Goal: Task Accomplishment & Management: Complete application form

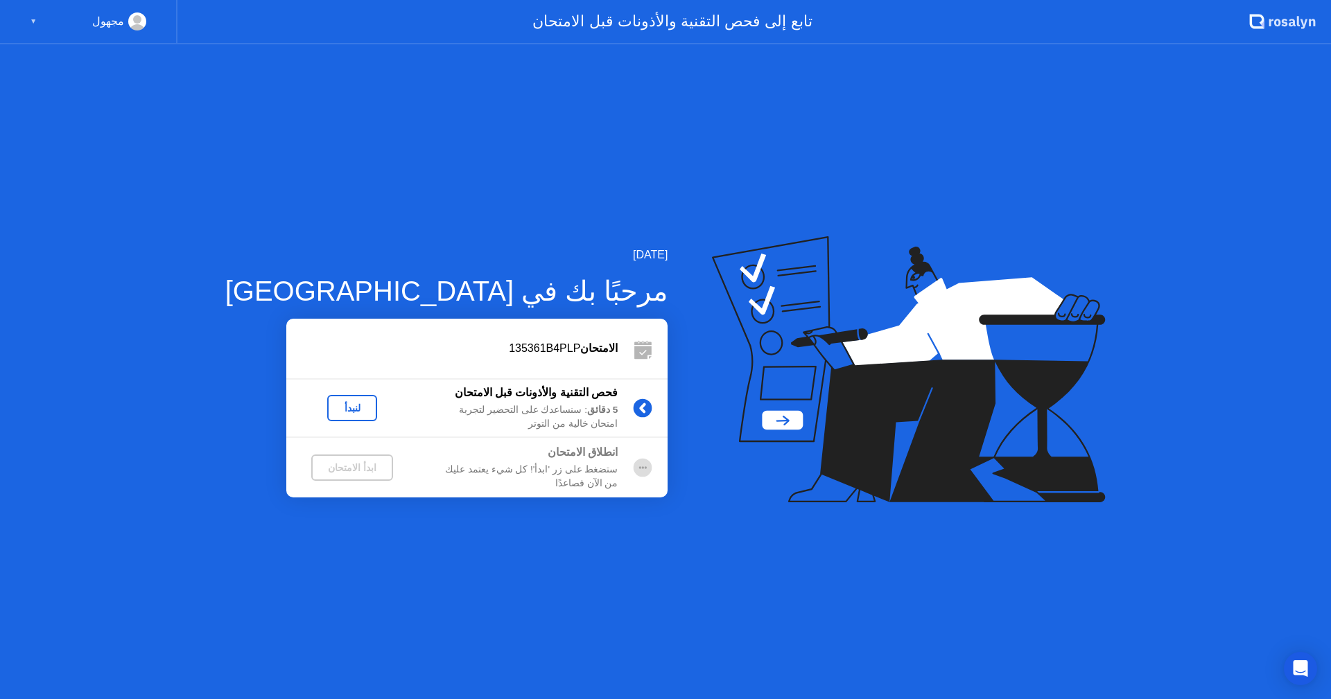
click at [333, 410] on div "لنبدأ" at bounding box center [352, 408] width 39 height 11
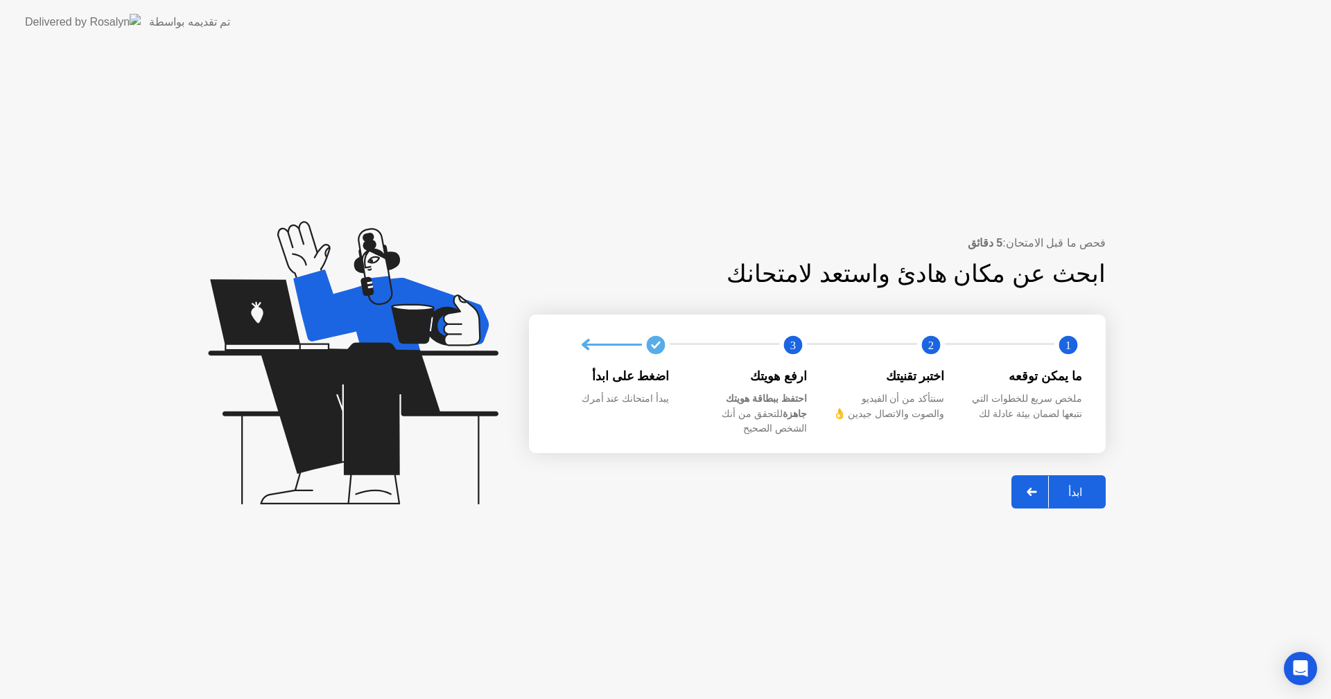
click at [1075, 486] on div "ابدأ" at bounding box center [1075, 492] width 53 height 13
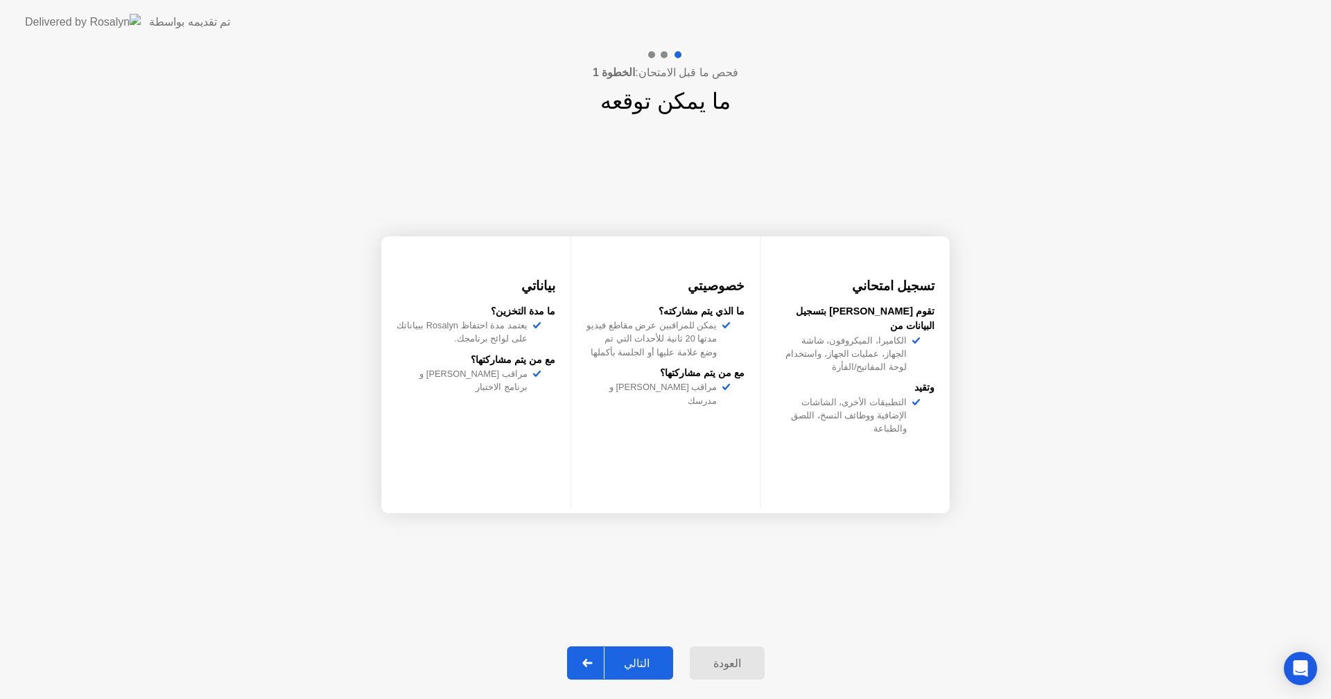
click at [653, 657] on div "التالي" at bounding box center [637, 663] width 64 height 13
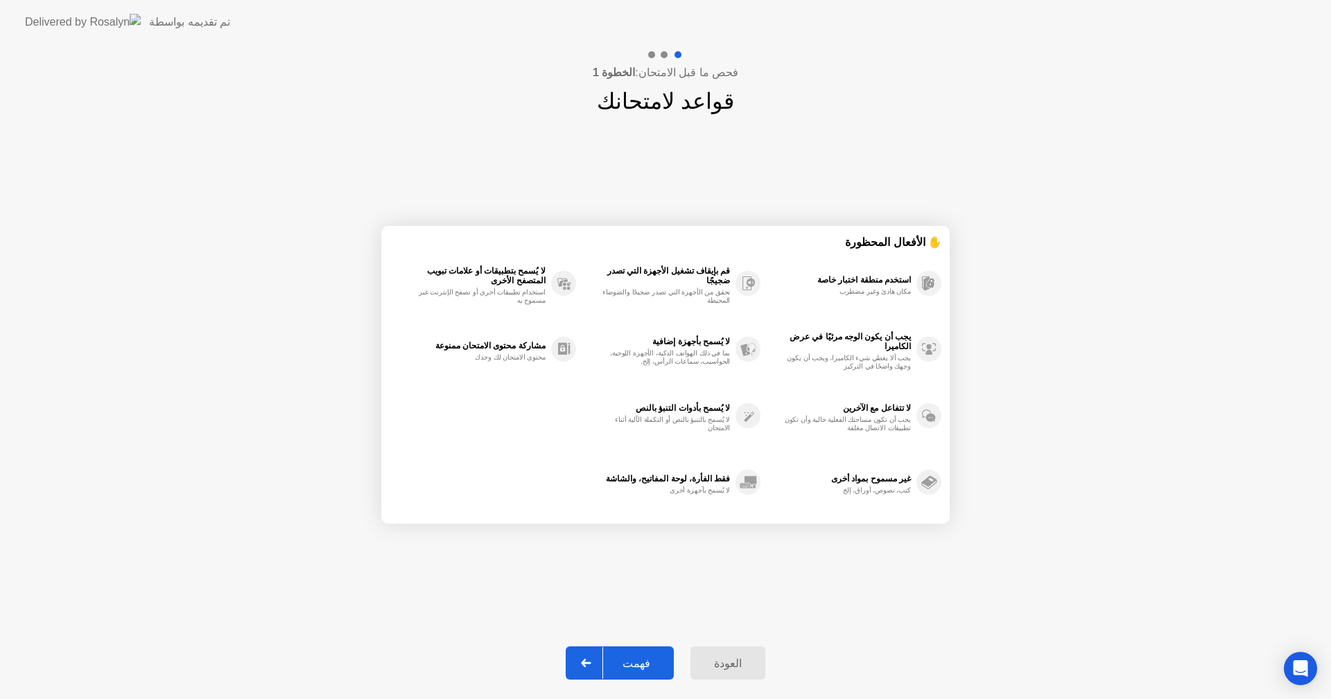
click at [634, 658] on div "فهمت" at bounding box center [636, 663] width 67 height 13
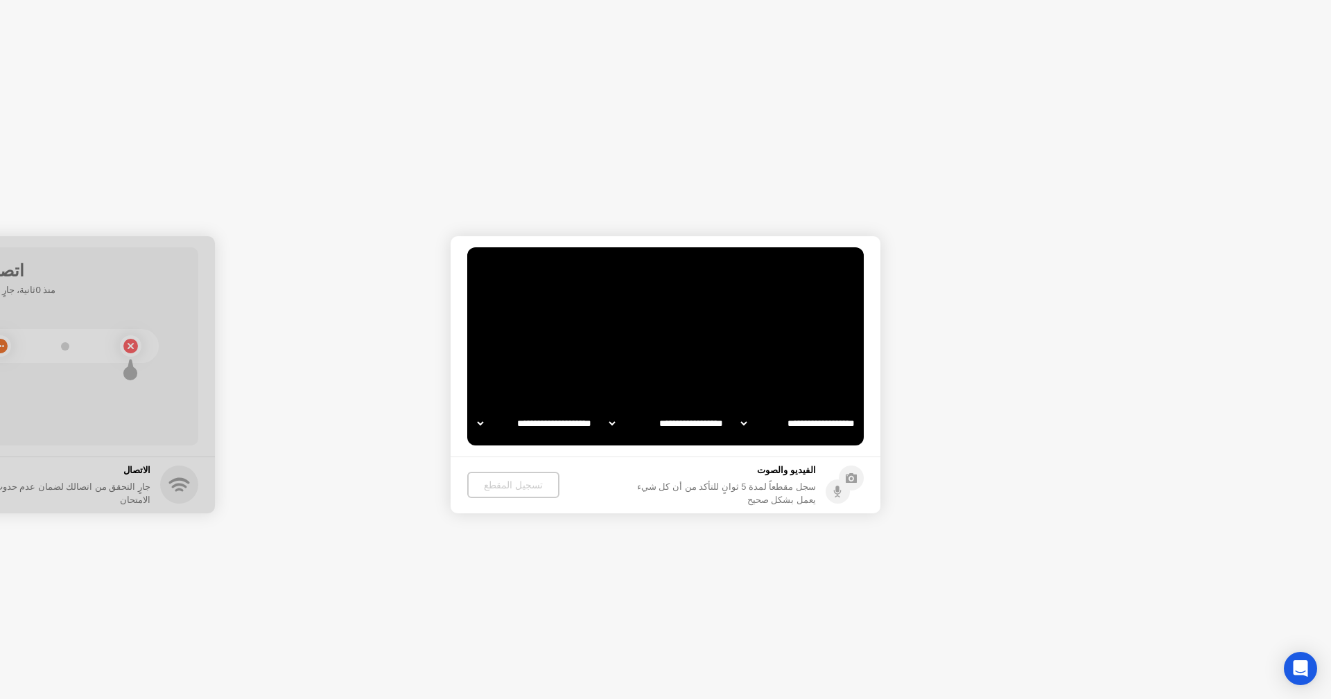
select select "**********"
select select "*******"
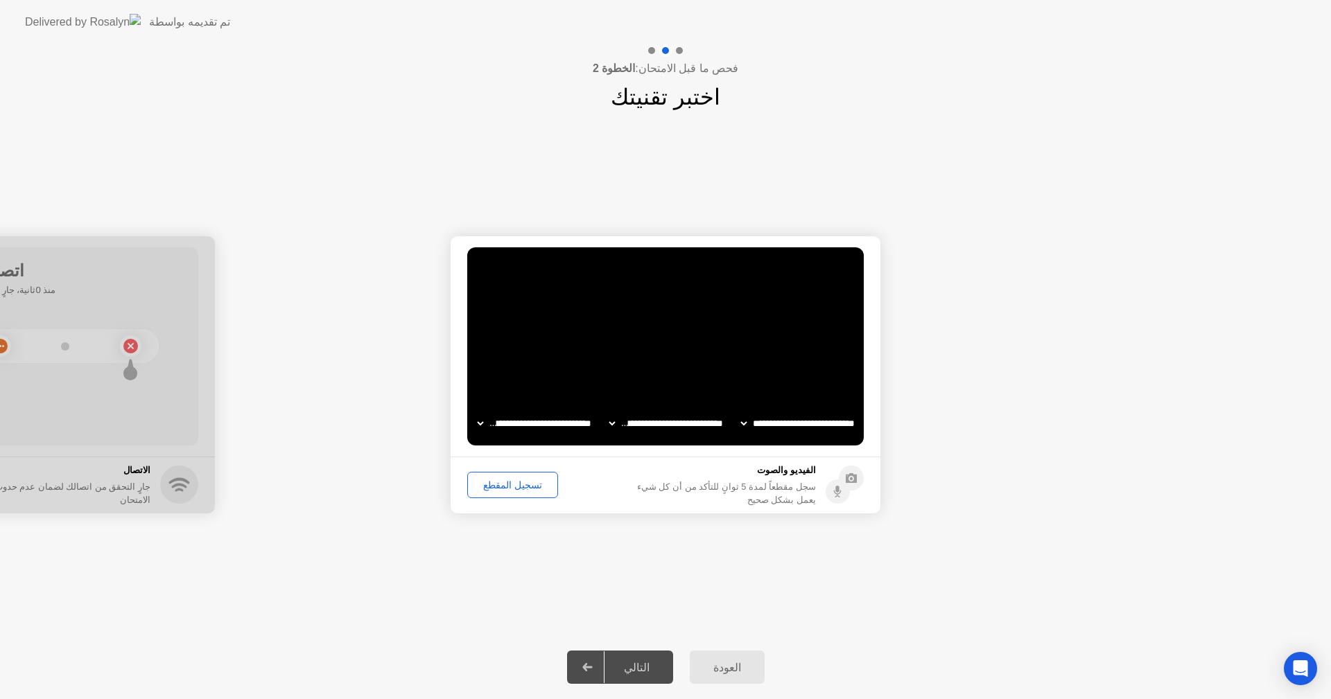
click at [650, 665] on div "التالي" at bounding box center [637, 667] width 64 height 13
click at [634, 666] on div "التالي" at bounding box center [637, 667] width 64 height 13
click at [601, 664] on div at bounding box center [587, 668] width 33 height 32
click at [522, 480] on div "تسجيل المقطع" at bounding box center [512, 485] width 81 height 11
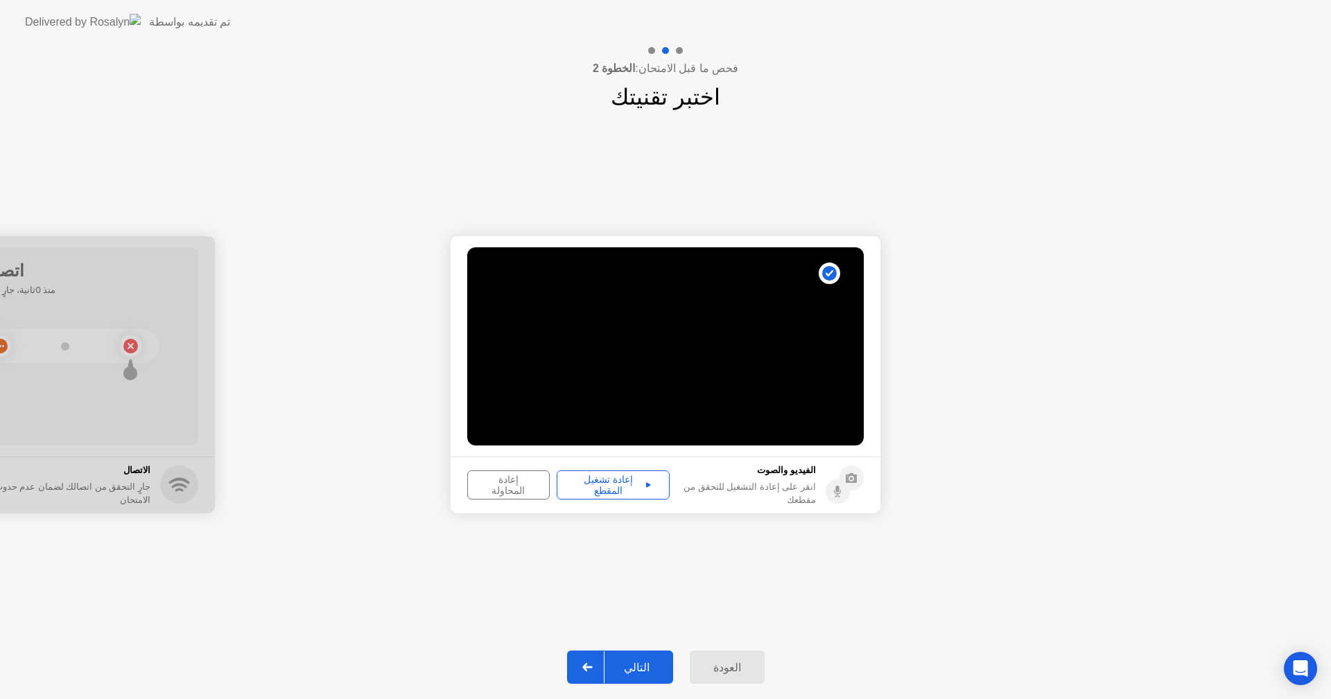
click at [613, 490] on div "إعادة تشغيل المقطع" at bounding box center [613, 485] width 103 height 22
click at [636, 659] on button "التالي" at bounding box center [620, 667] width 106 height 33
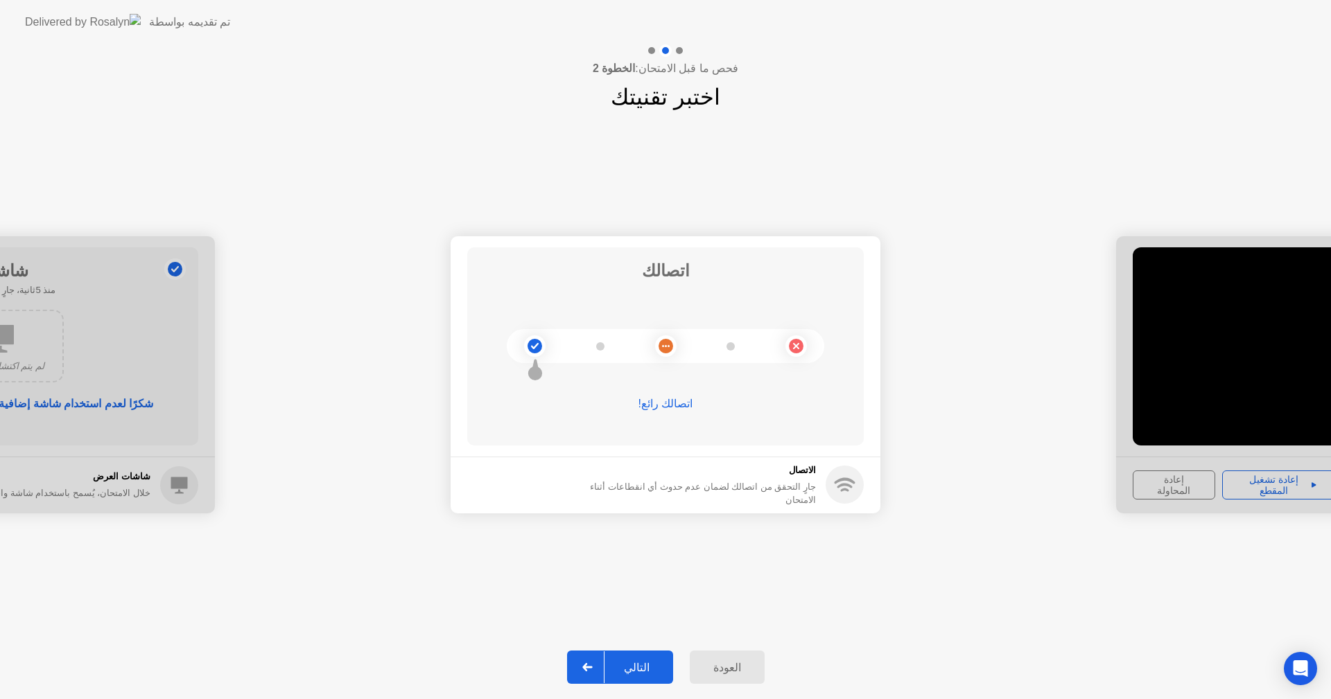
click at [647, 661] on div "التالي" at bounding box center [637, 667] width 64 height 13
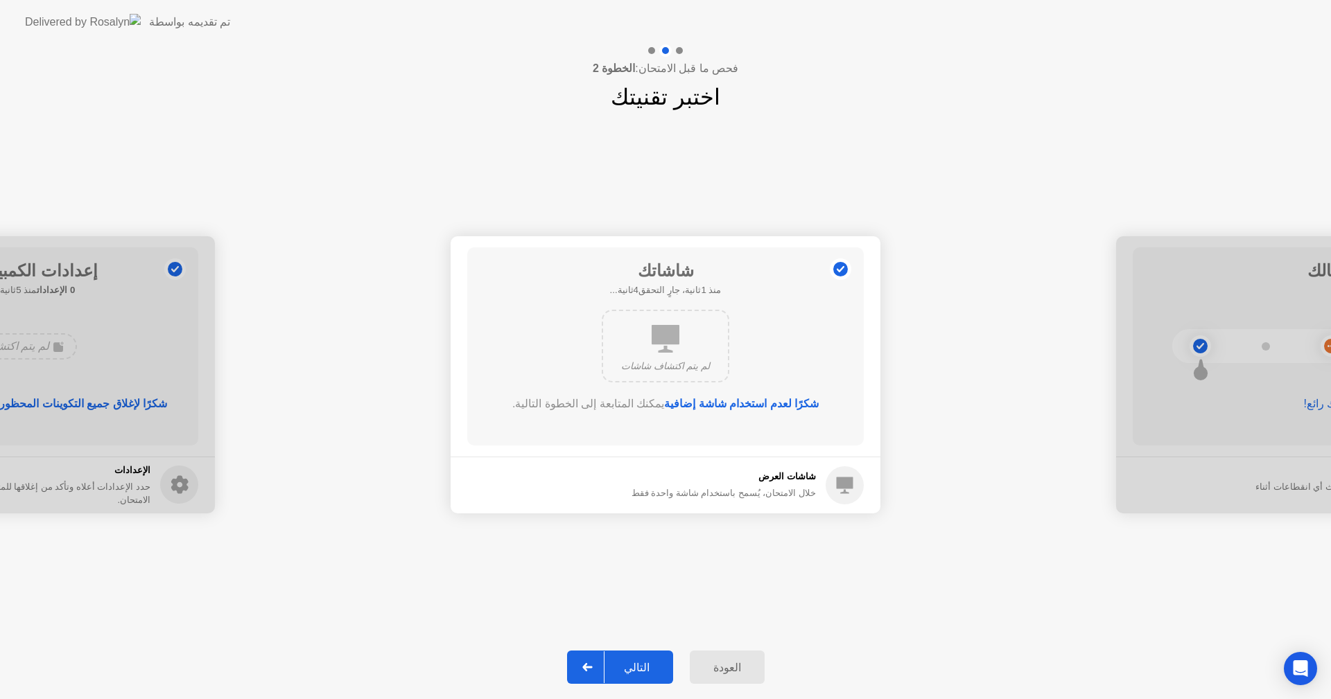
click at [653, 663] on div "التالي" at bounding box center [637, 667] width 64 height 13
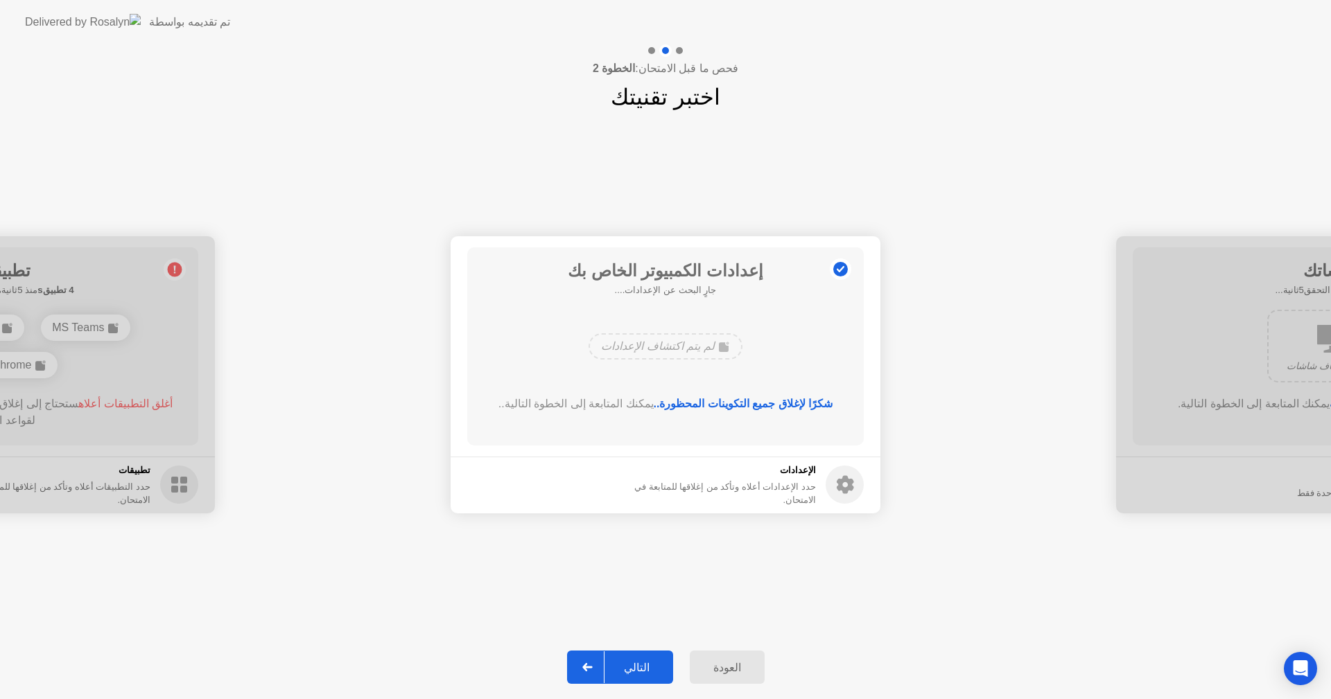
click at [647, 664] on div "التالي" at bounding box center [637, 667] width 64 height 13
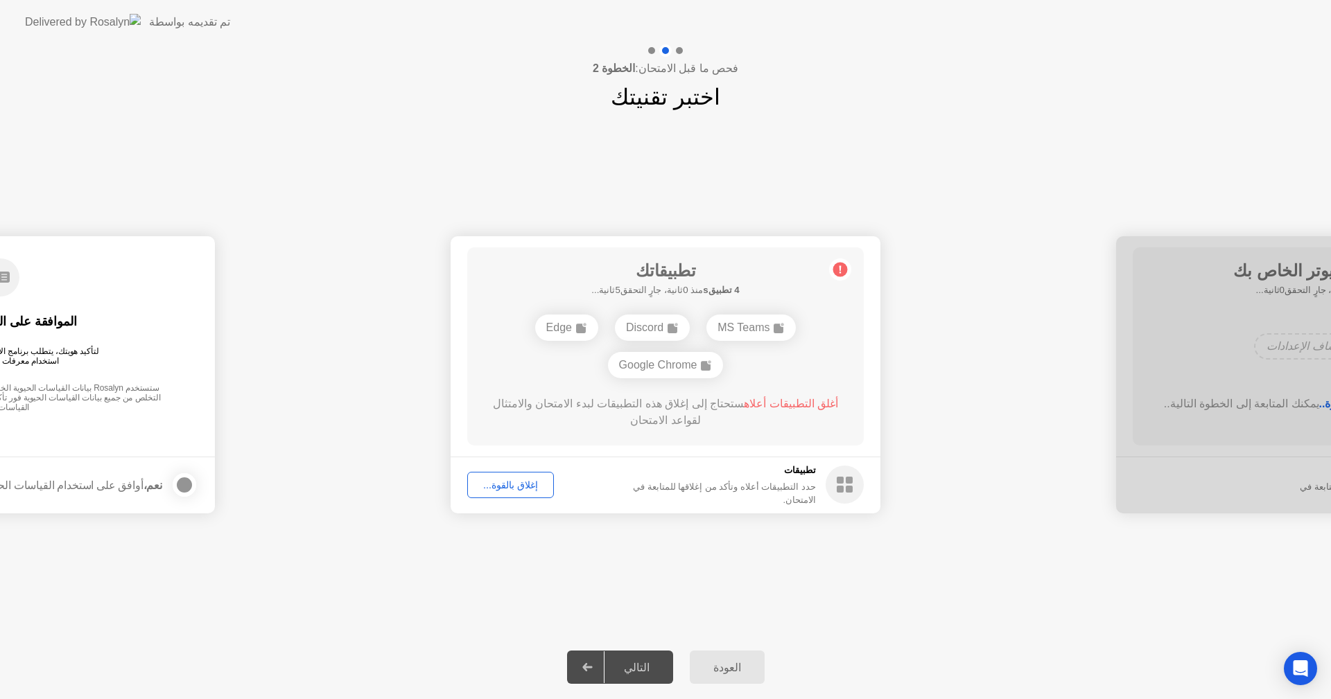
click at [646, 664] on div "التالي" at bounding box center [637, 667] width 64 height 13
click at [599, 674] on div at bounding box center [587, 668] width 33 height 32
click at [518, 480] on div "إغلاق بالقوة..." at bounding box center [510, 485] width 77 height 11
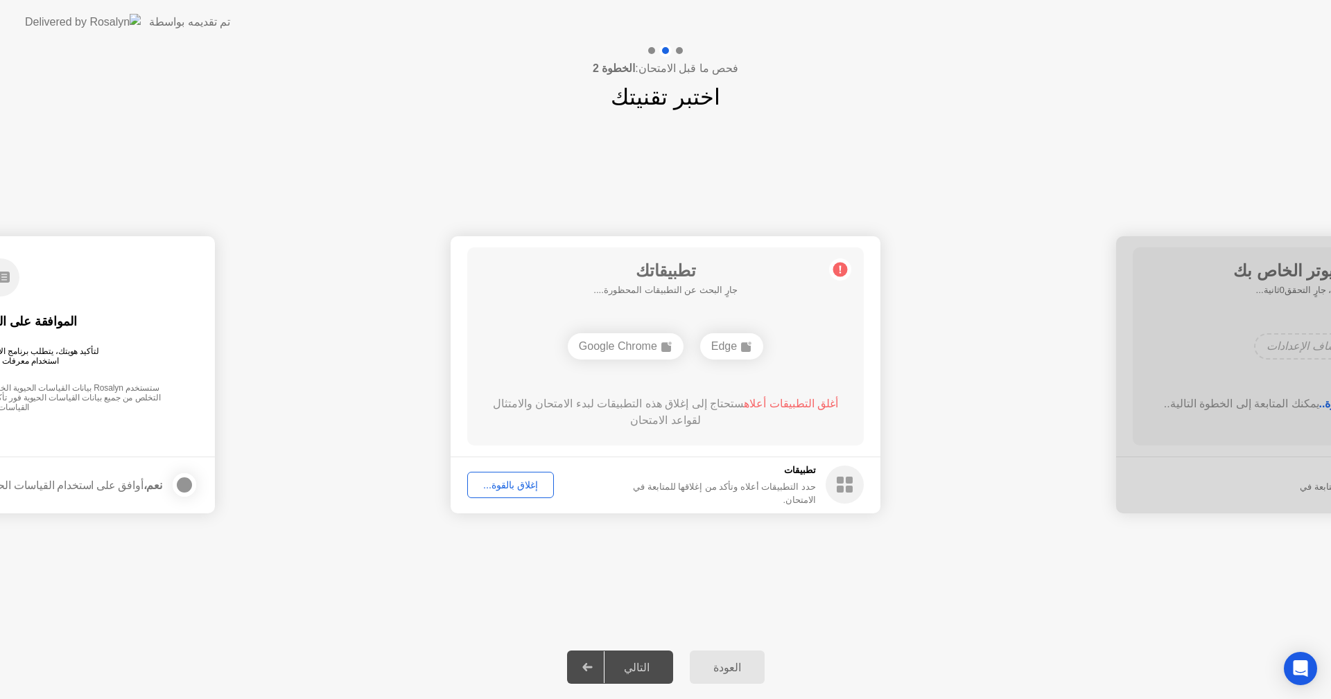
click at [820, 401] on span "أغلق التطبيقات أعلاه" at bounding box center [791, 404] width 94 height 12
drag, startPoint x: 918, startPoint y: 392, endPoint x: 862, endPoint y: 396, distance: 55.6
click at [504, 490] on div "إغلاق بالقوة..." at bounding box center [510, 485] width 77 height 11
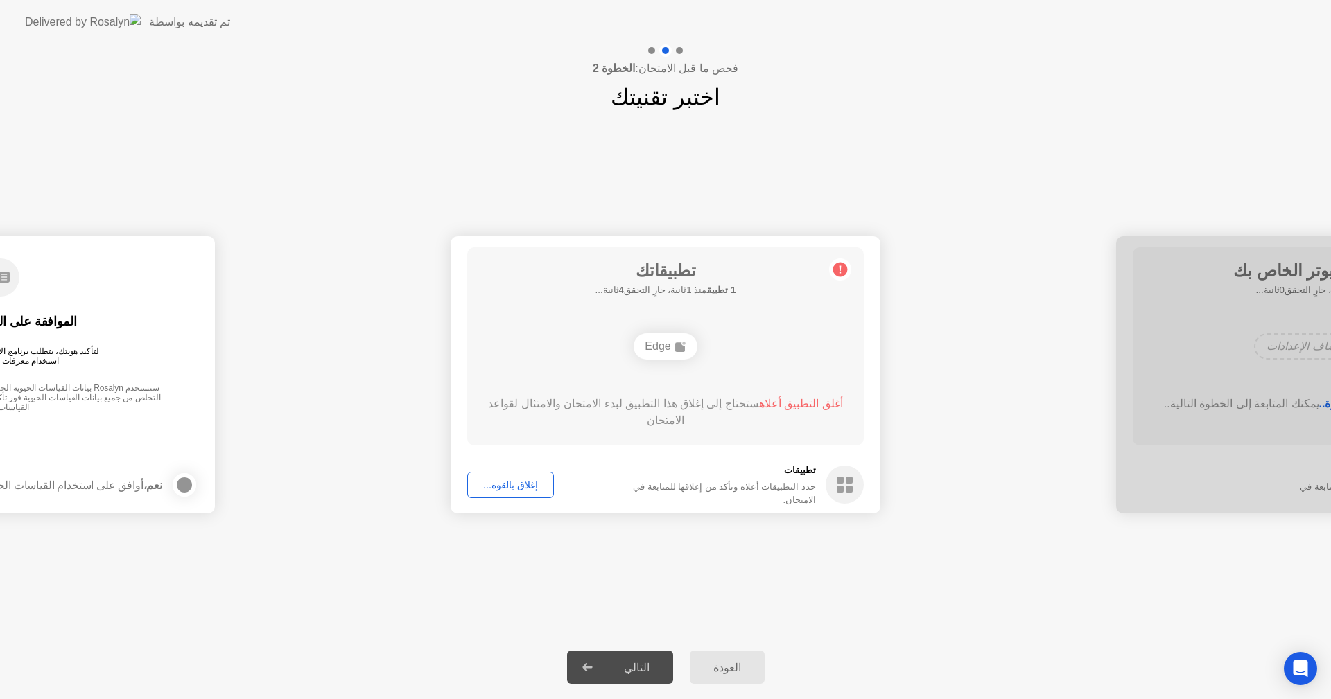
drag, startPoint x: 848, startPoint y: 486, endPoint x: 808, endPoint y: 412, distance: 83.4
click at [842, 478] on icon at bounding box center [845, 485] width 38 height 38
click at [502, 489] on div "إغلاق بالقوة..." at bounding box center [510, 485] width 77 height 11
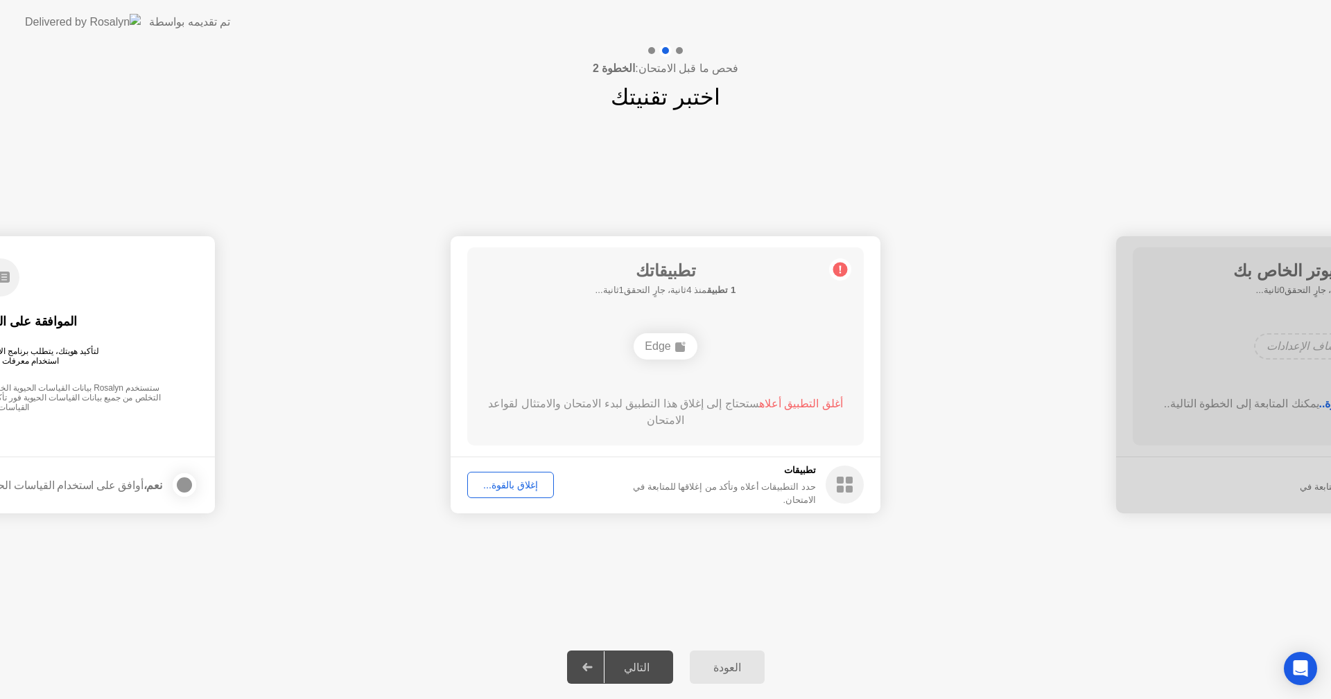
click at [505, 481] on div "إغلاق بالقوة..." at bounding box center [510, 485] width 77 height 11
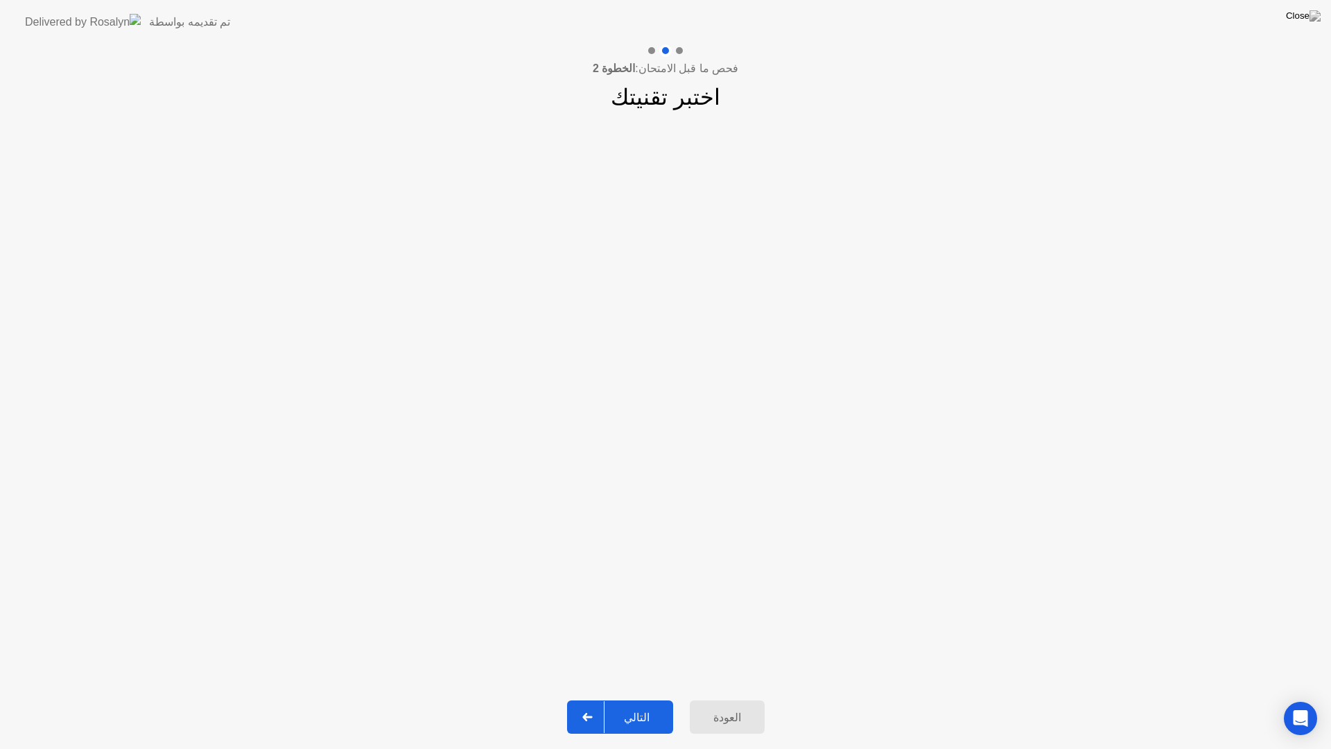
click at [650, 699] on div "التالي" at bounding box center [637, 717] width 64 height 13
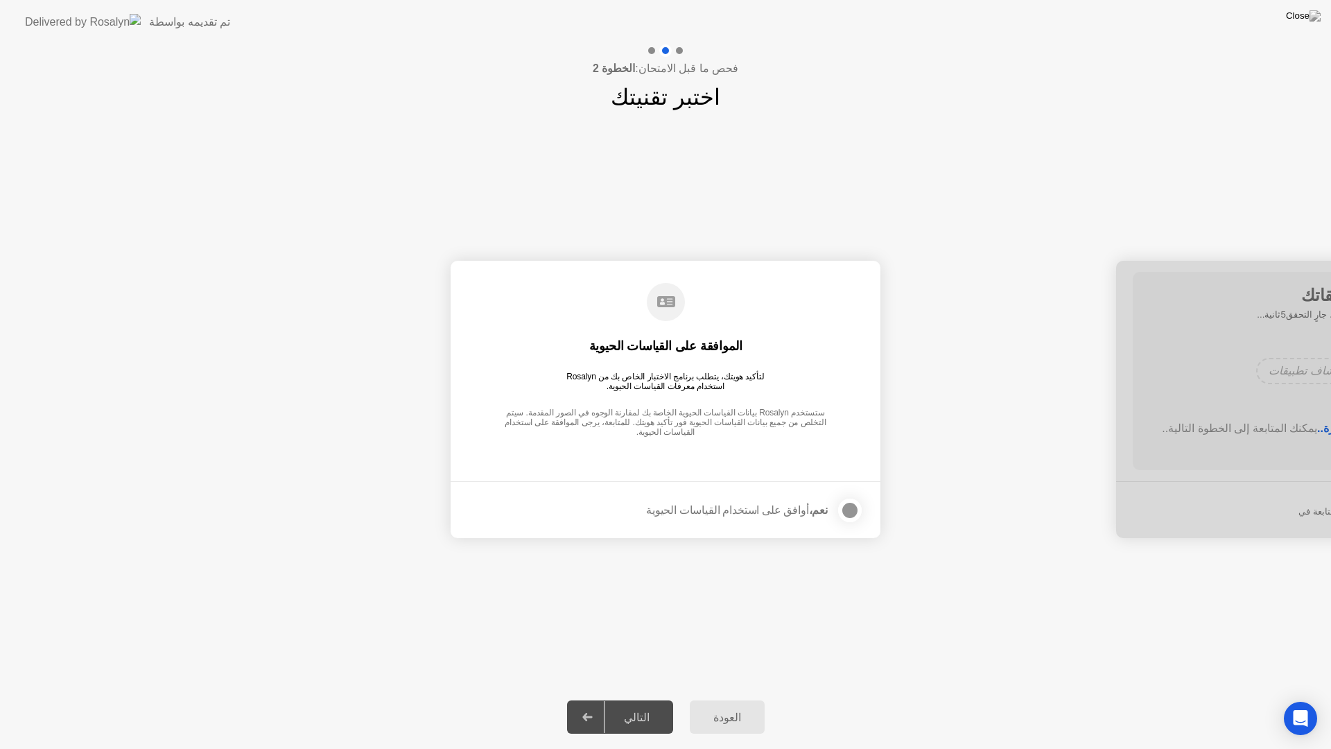
click at [848, 505] on div at bounding box center [850, 510] width 17 height 17
click at [645, 699] on div "التالي" at bounding box center [637, 717] width 64 height 13
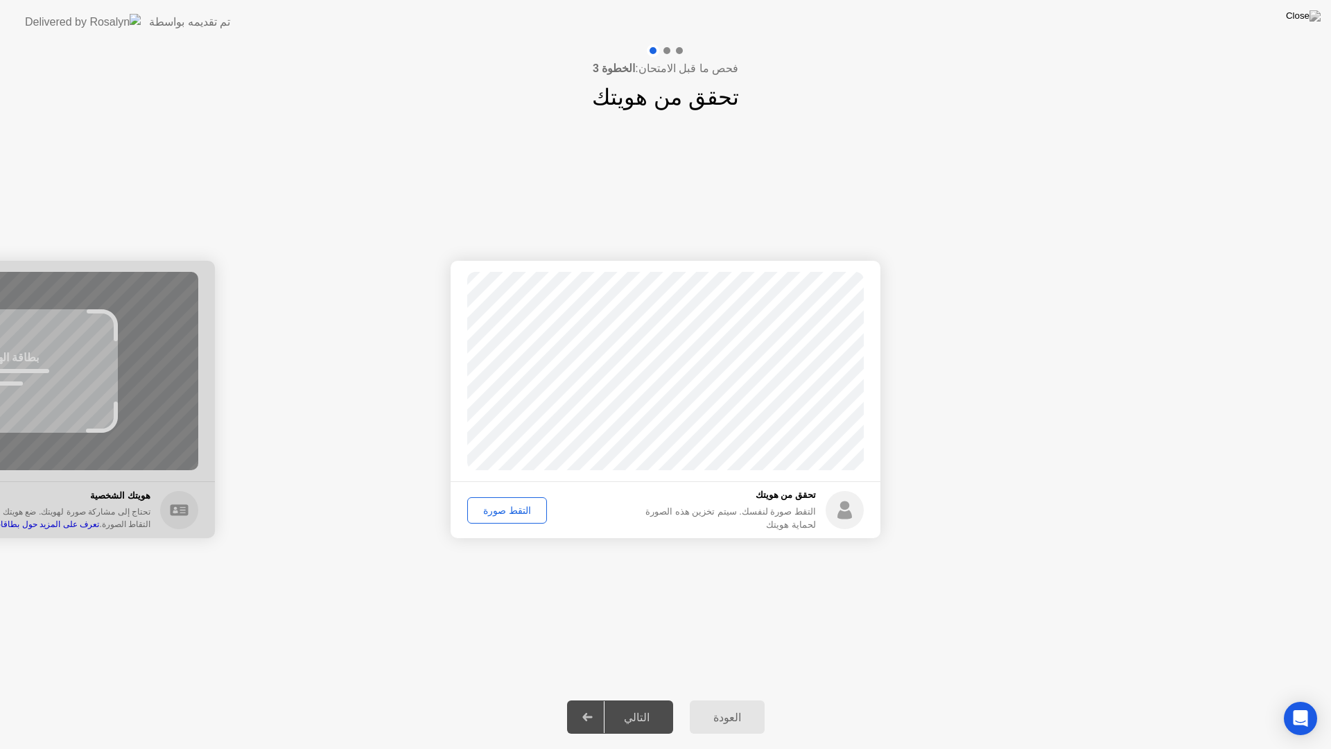
click at [494, 505] on div "التقط صورة" at bounding box center [507, 510] width 70 height 11
click at [636, 699] on div "التالي" at bounding box center [637, 717] width 64 height 13
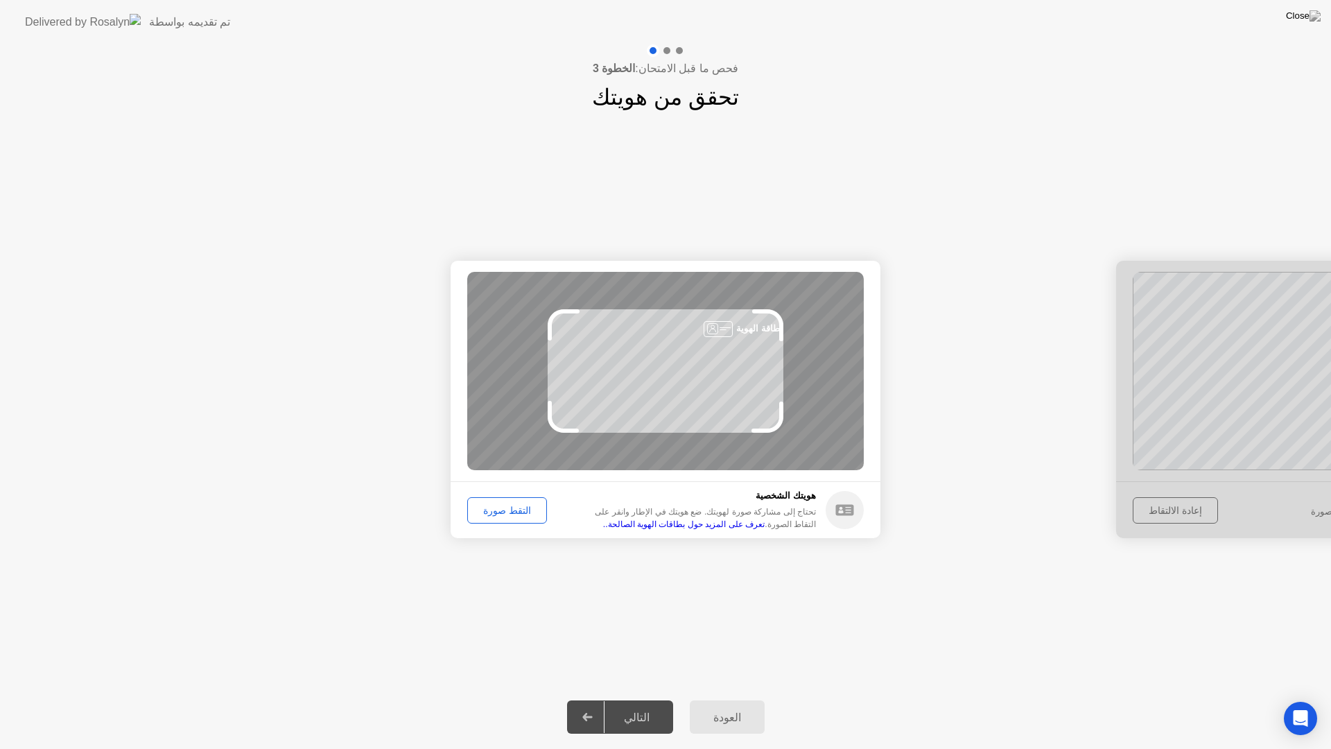
click at [500, 511] on div "التقط صورة" at bounding box center [507, 510] width 70 height 11
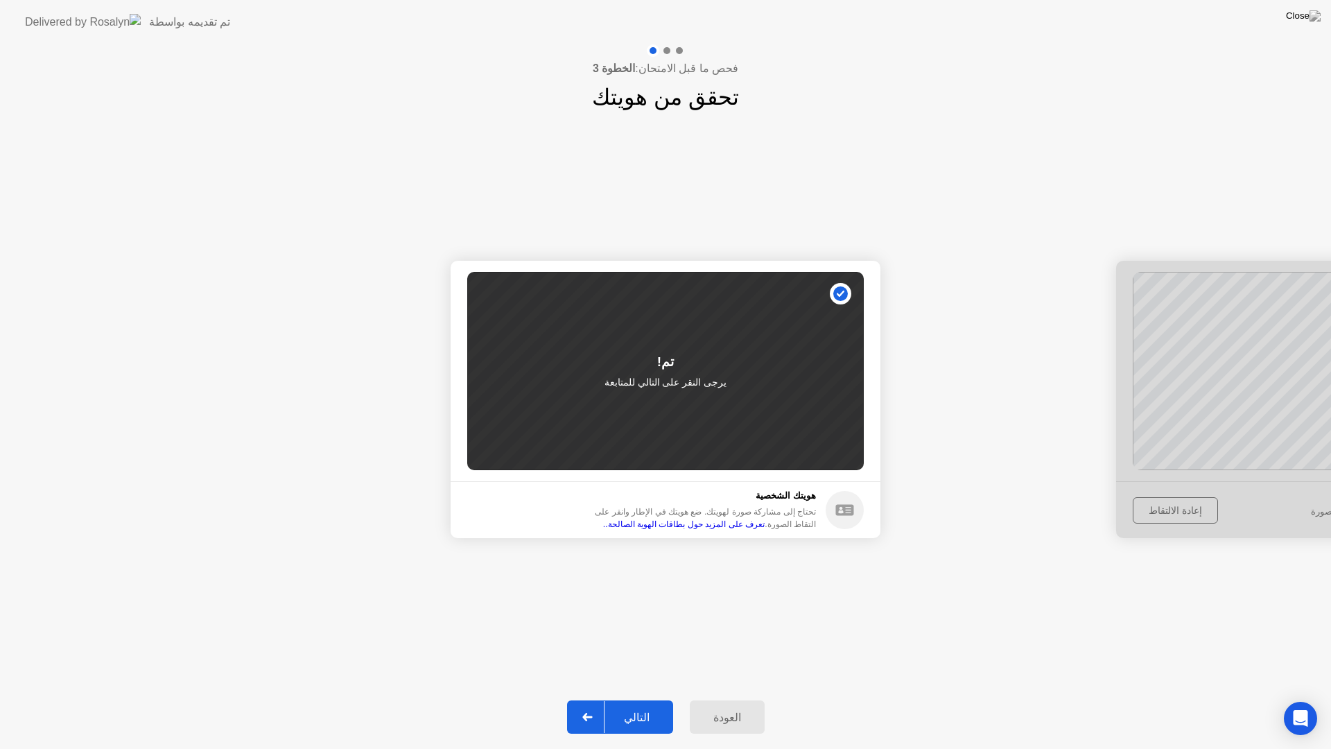
click at [636, 699] on button "التالي" at bounding box center [620, 716] width 106 height 33
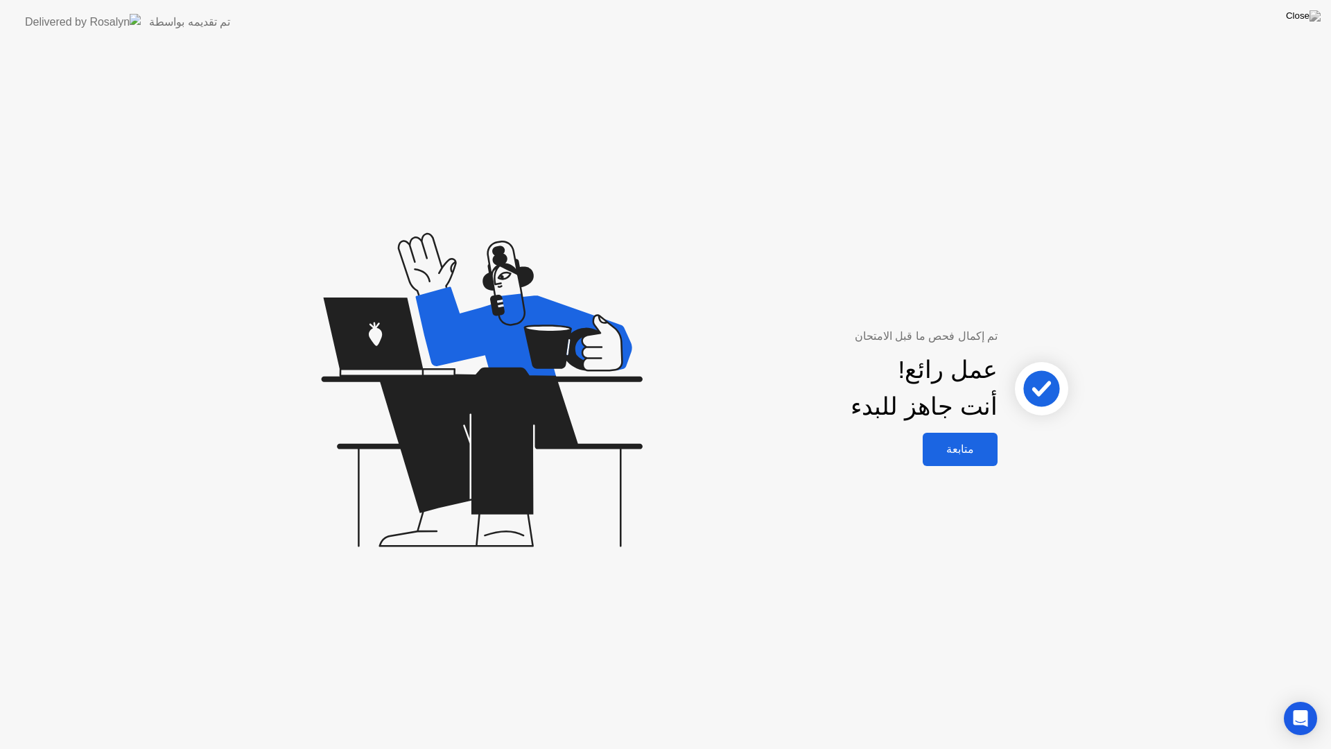
click at [971, 448] on div "متابعة" at bounding box center [960, 448] width 67 height 13
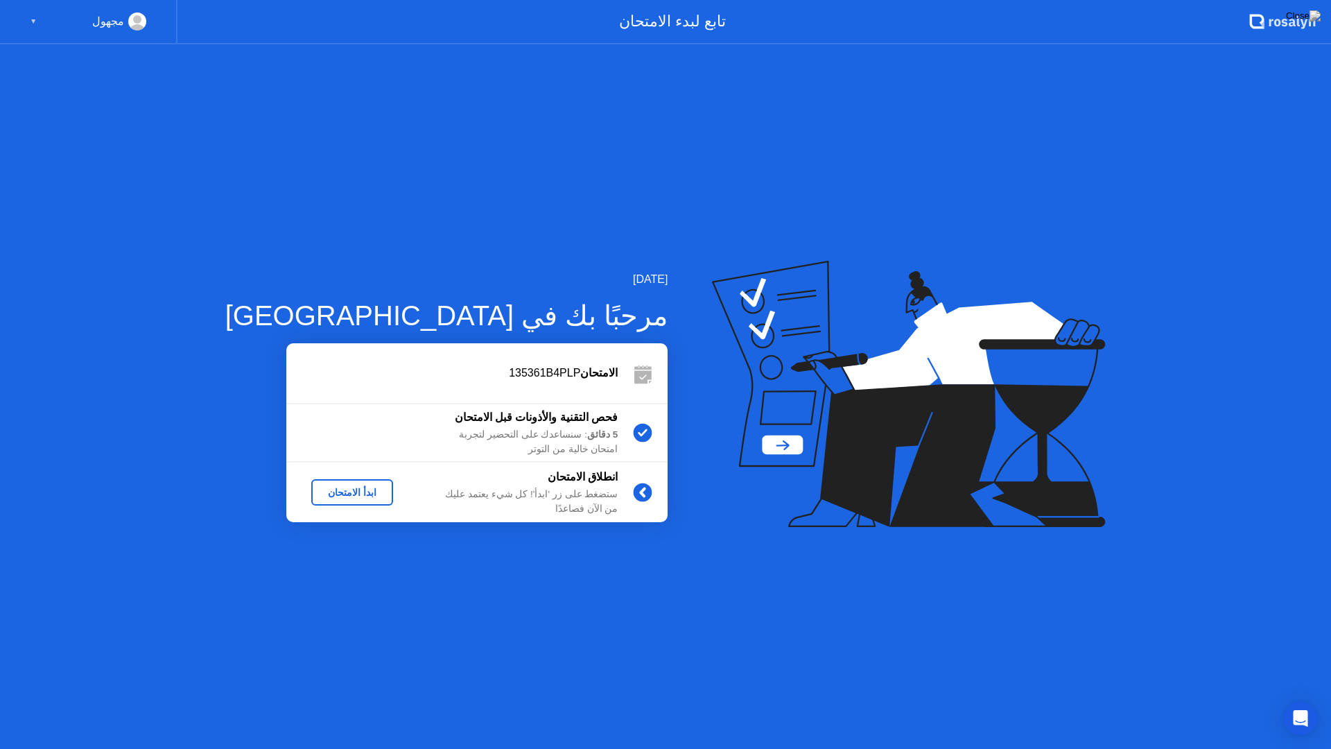
click at [318, 494] on div "ابدأ الامتحان" at bounding box center [352, 492] width 71 height 11
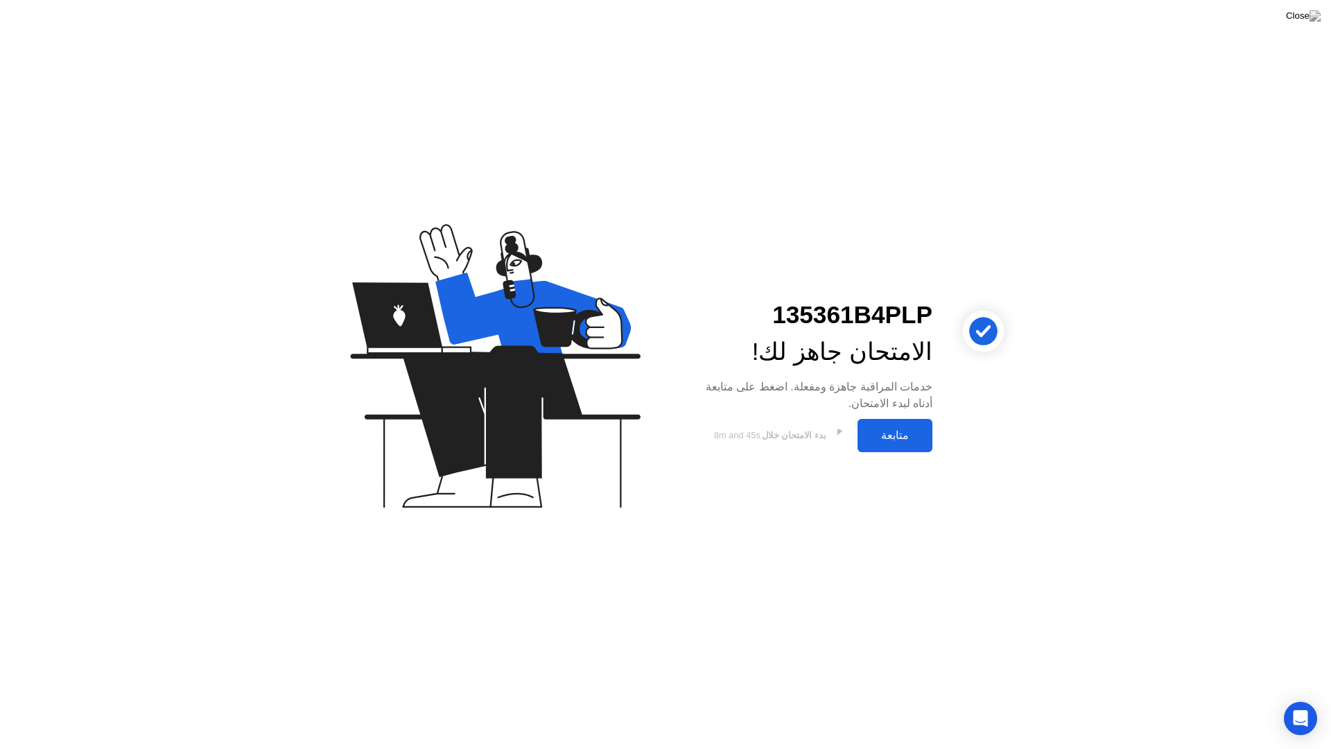
click at [888, 431] on div "متابعة" at bounding box center [895, 434] width 67 height 13
